Goal: Task Accomplishment & Management: Complete application form

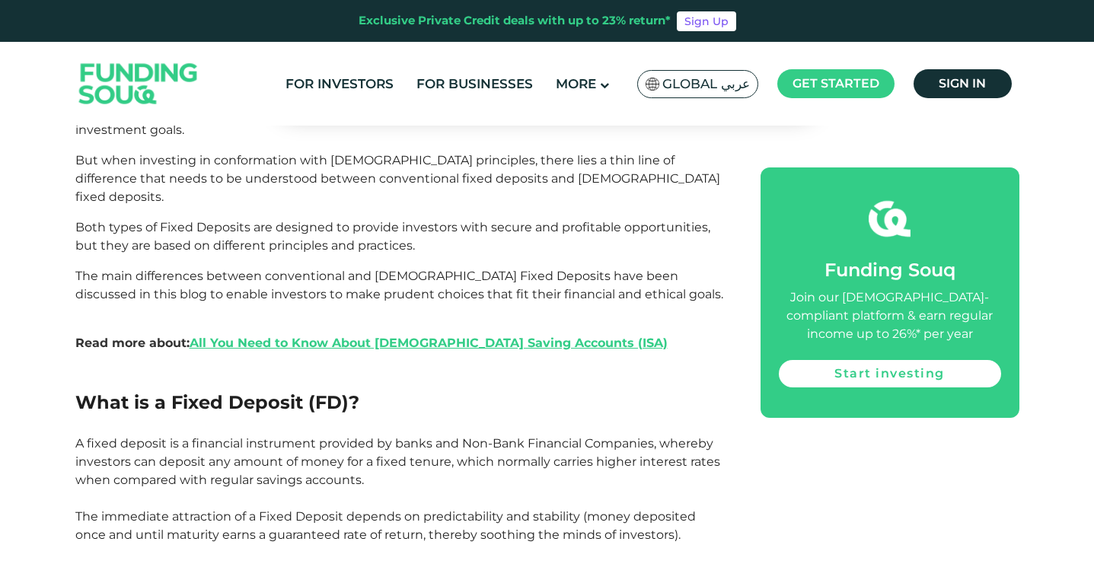
scroll to position [1116, 0]
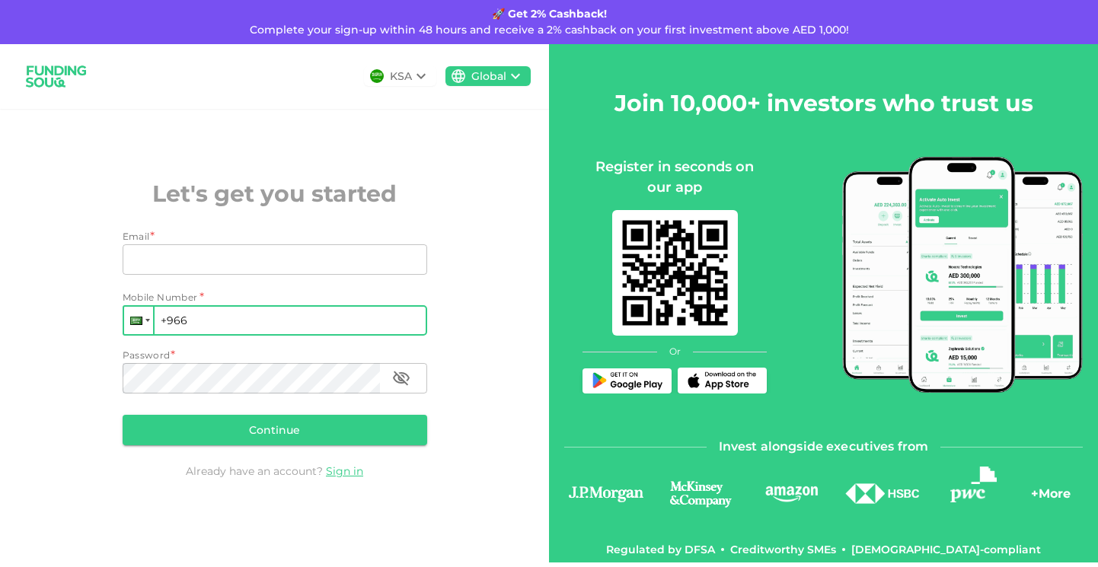
click at [140, 326] on div at bounding box center [138, 320] width 29 height 27
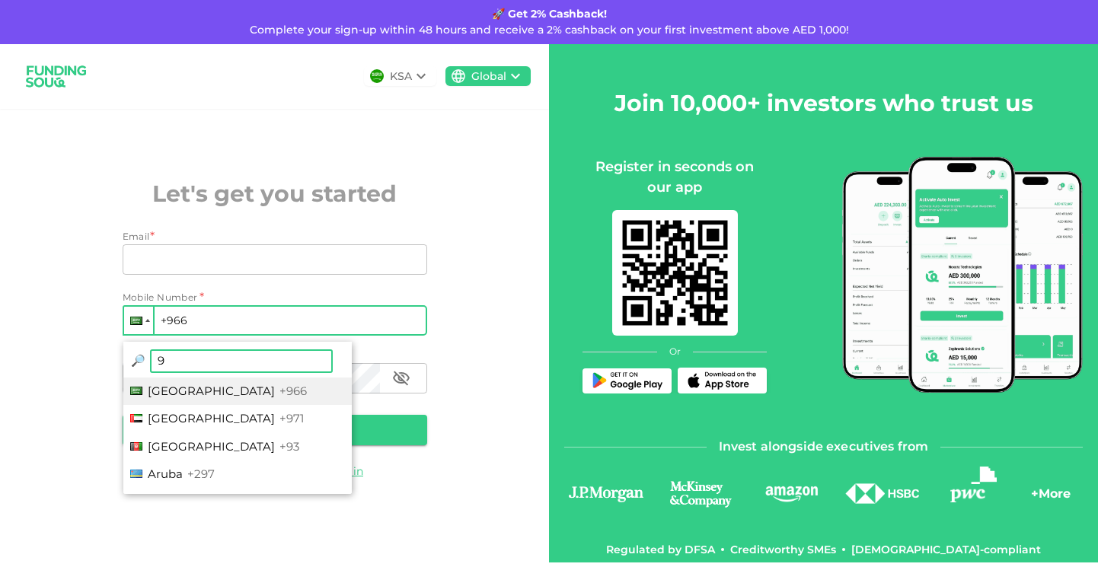
type input "91"
click at [174, 442] on span "[GEOGRAPHIC_DATA]" at bounding box center [211, 446] width 127 height 14
type input "+91"
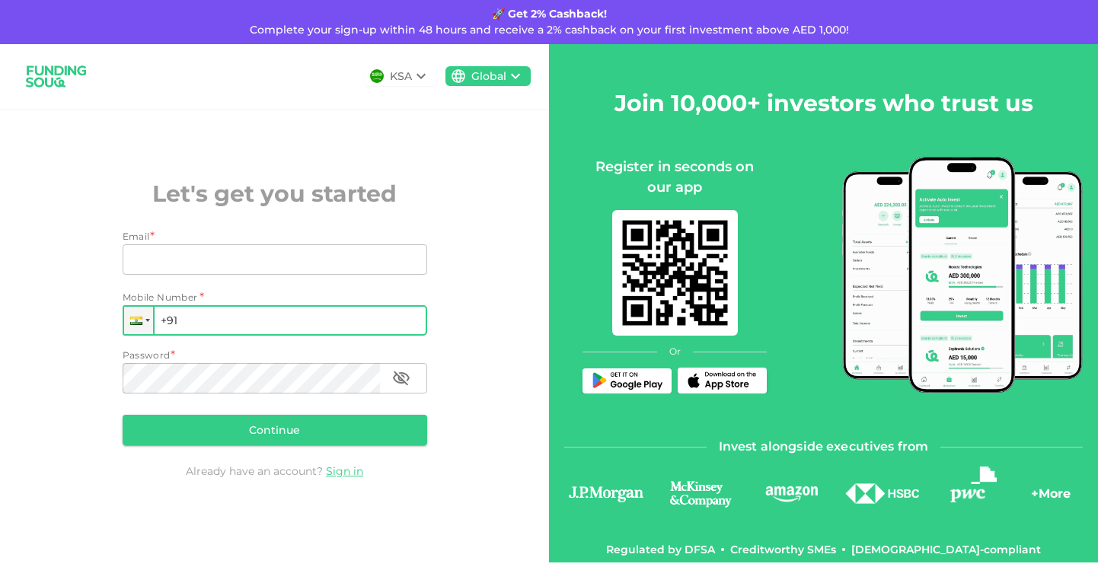
click at [410, 69] on div "KSA" at bounding box center [401, 77] width 22 height 16
